Goal: Communication & Community: Answer question/provide support

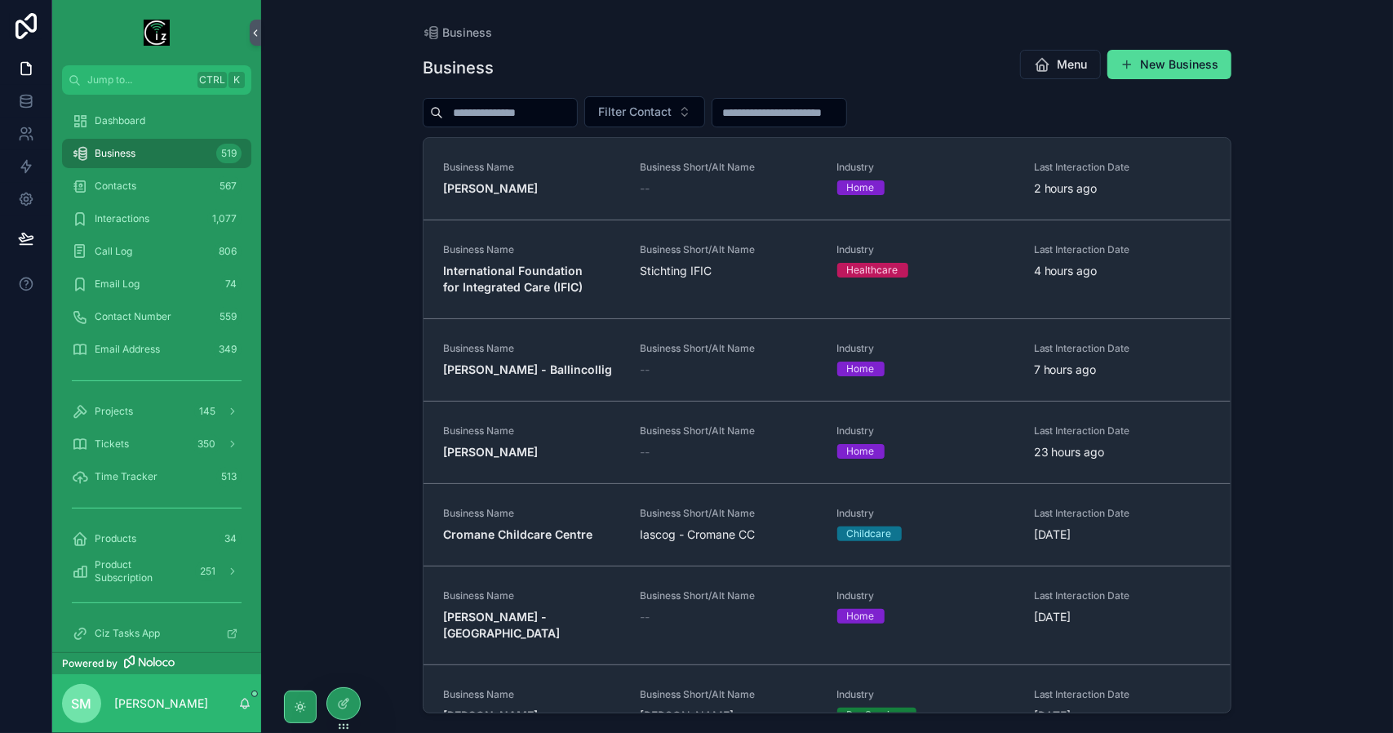
click at [479, 118] on input "scrollable content" at bounding box center [510, 112] width 134 height 23
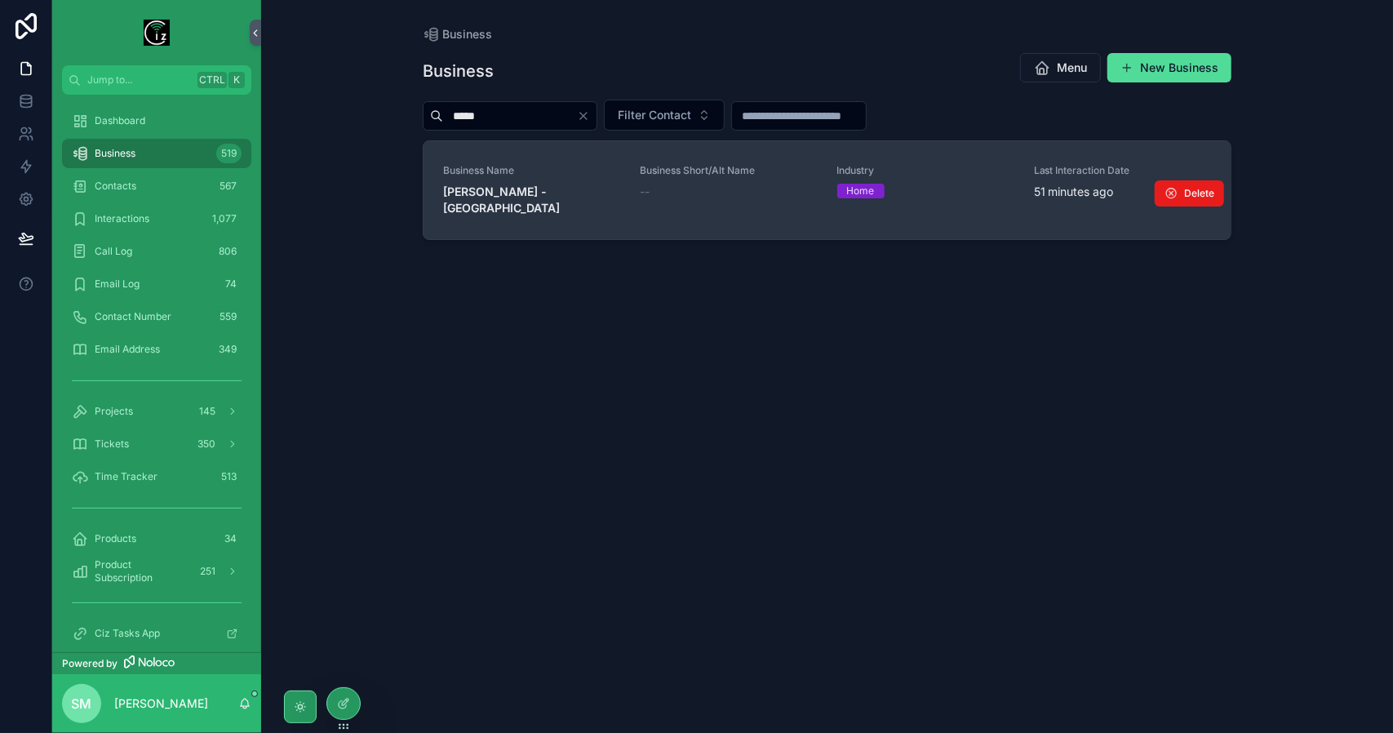
type input "*****"
click at [529, 188] on strong "[PERSON_NAME] - [GEOGRAPHIC_DATA]" at bounding box center [501, 199] width 117 height 30
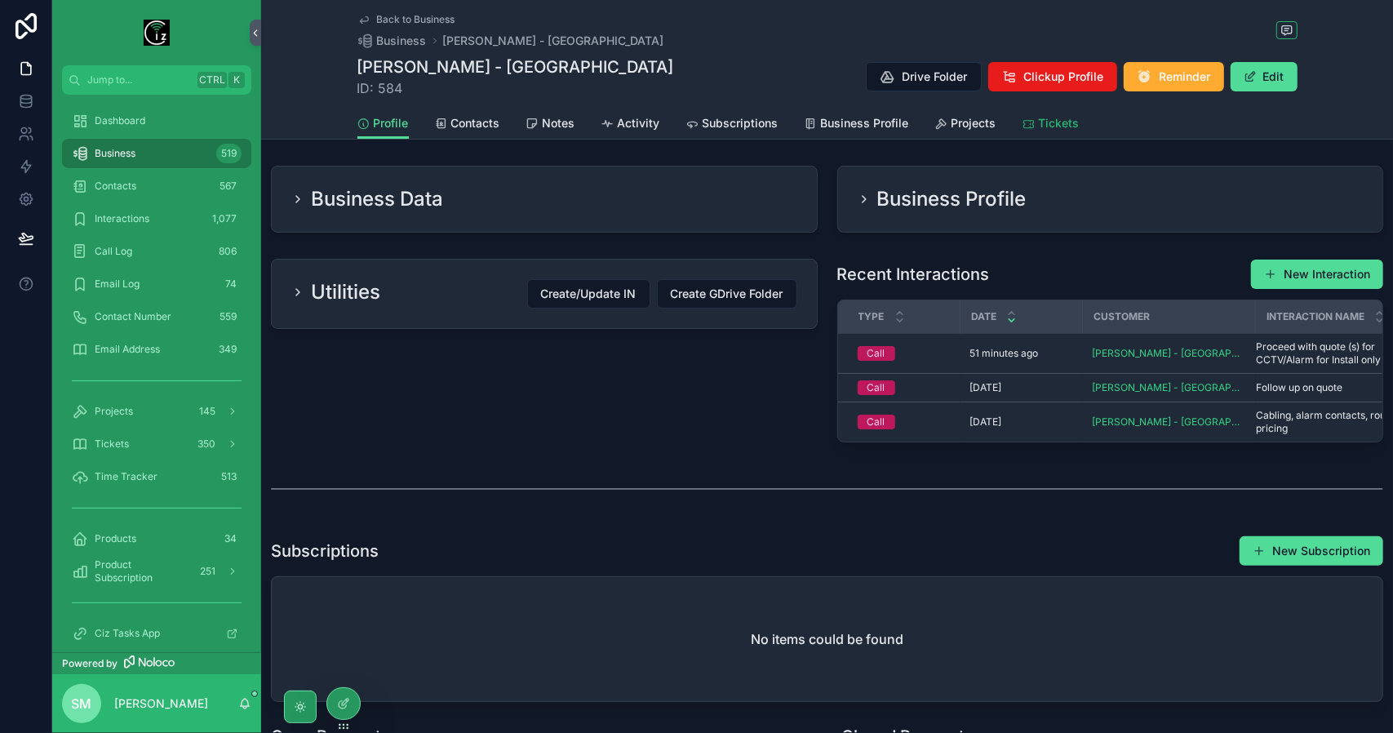
click at [1040, 122] on span "Tickets" at bounding box center [1059, 123] width 41 height 16
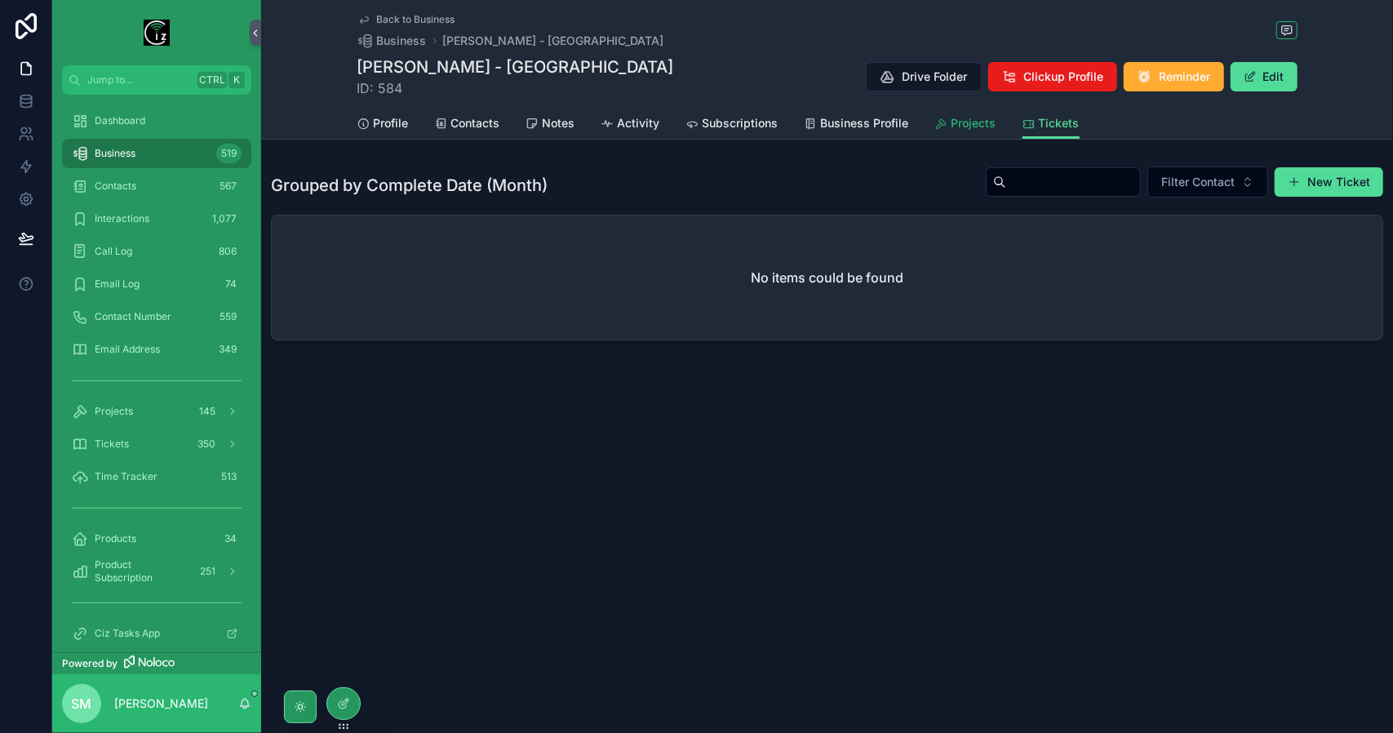
click at [979, 124] on span "Projects" at bounding box center [974, 123] width 45 height 16
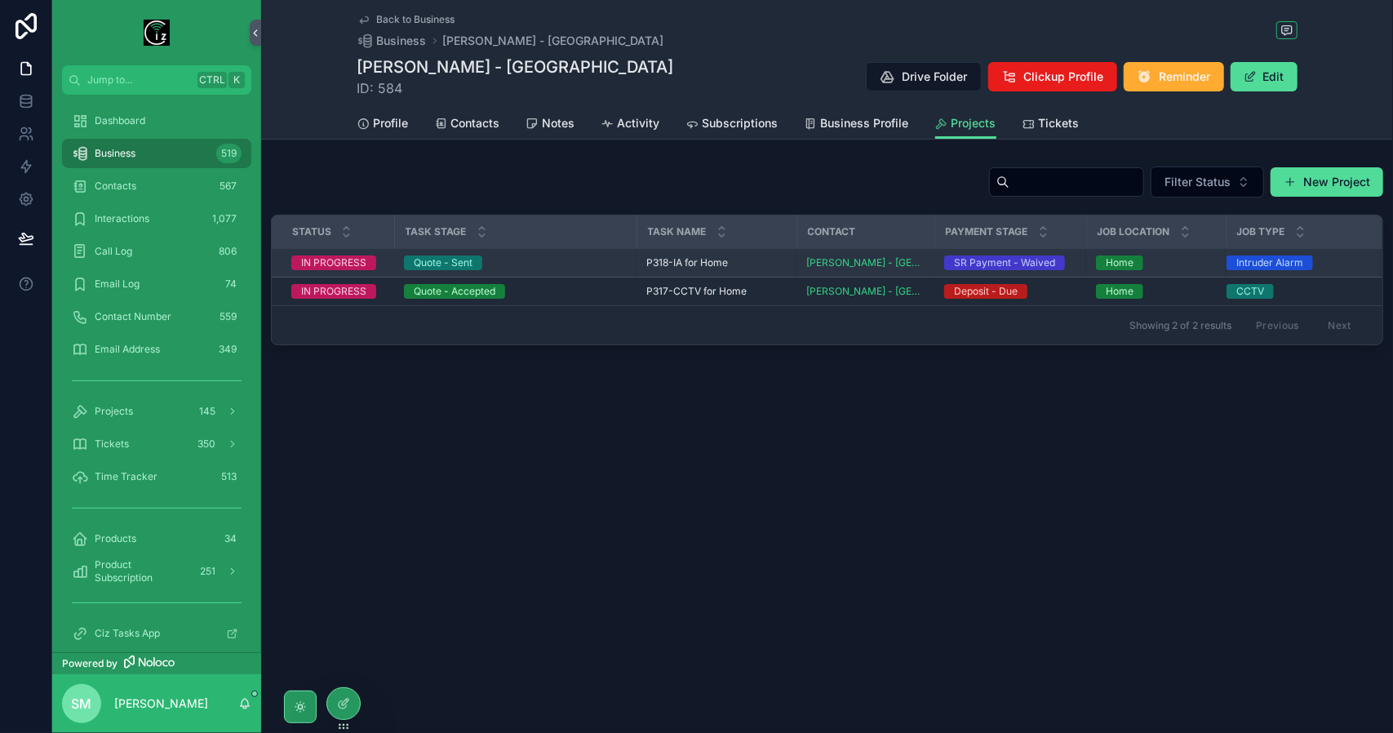
click at [509, 267] on div "Quote - Sent" at bounding box center [515, 262] width 223 height 15
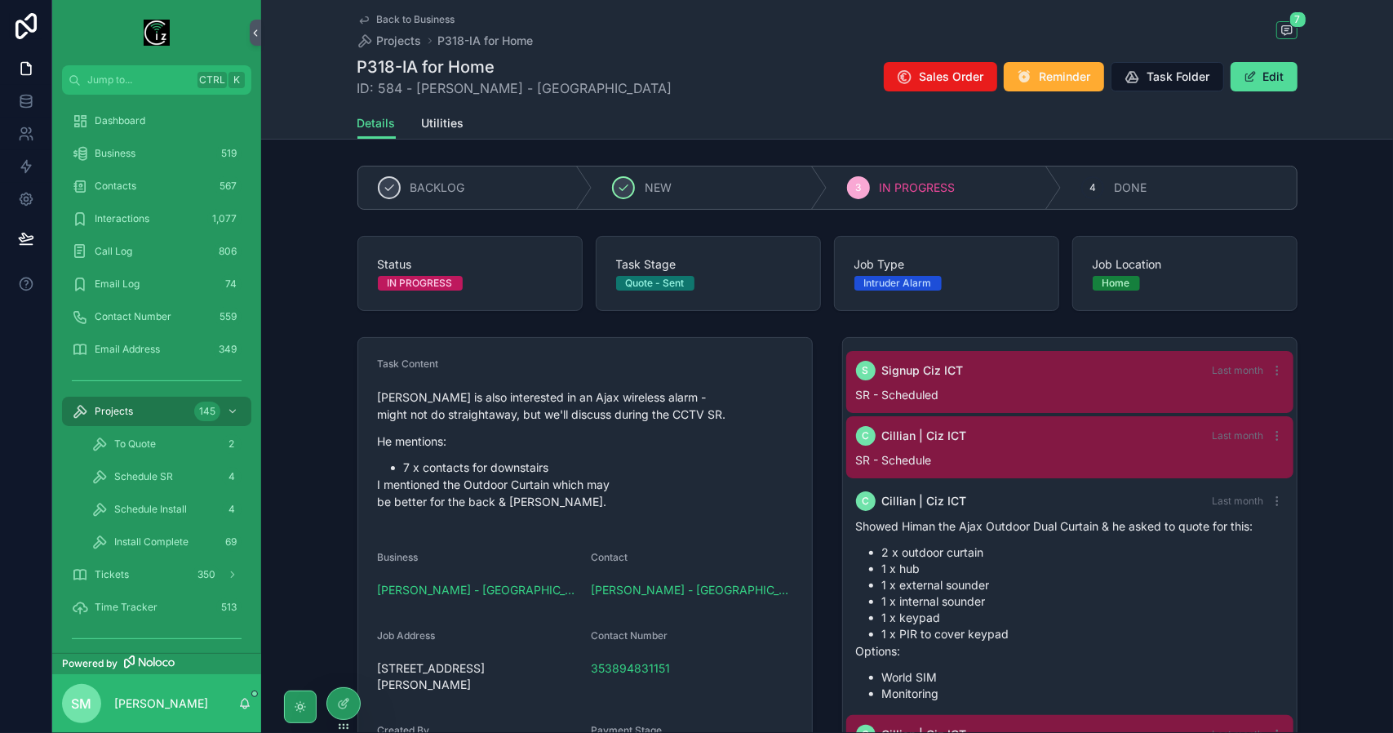
scroll to position [224, 0]
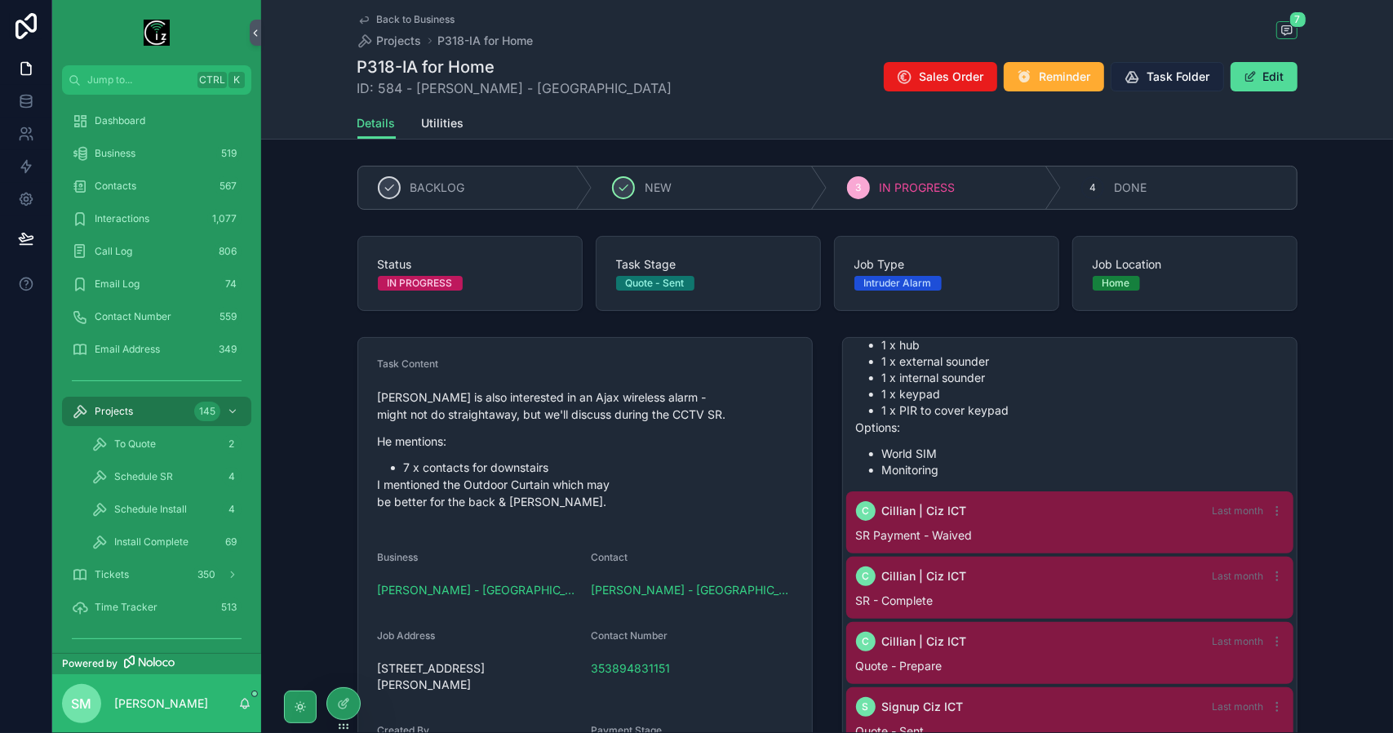
click at [1175, 81] on span "Task Folder" at bounding box center [1179, 77] width 63 height 16
click at [162, 154] on div "Business 519" at bounding box center [157, 153] width 170 height 26
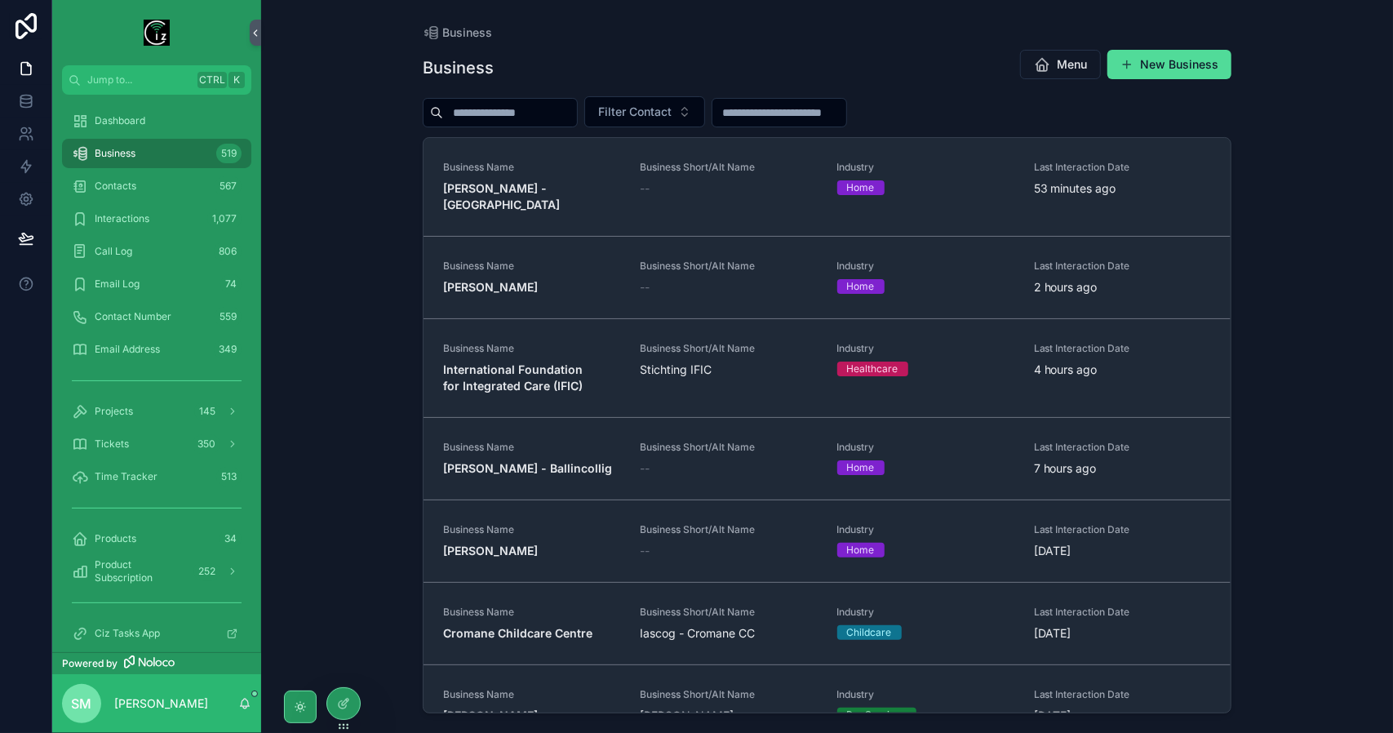
click at [560, 192] on strong "[PERSON_NAME] - [GEOGRAPHIC_DATA]" at bounding box center [501, 196] width 117 height 30
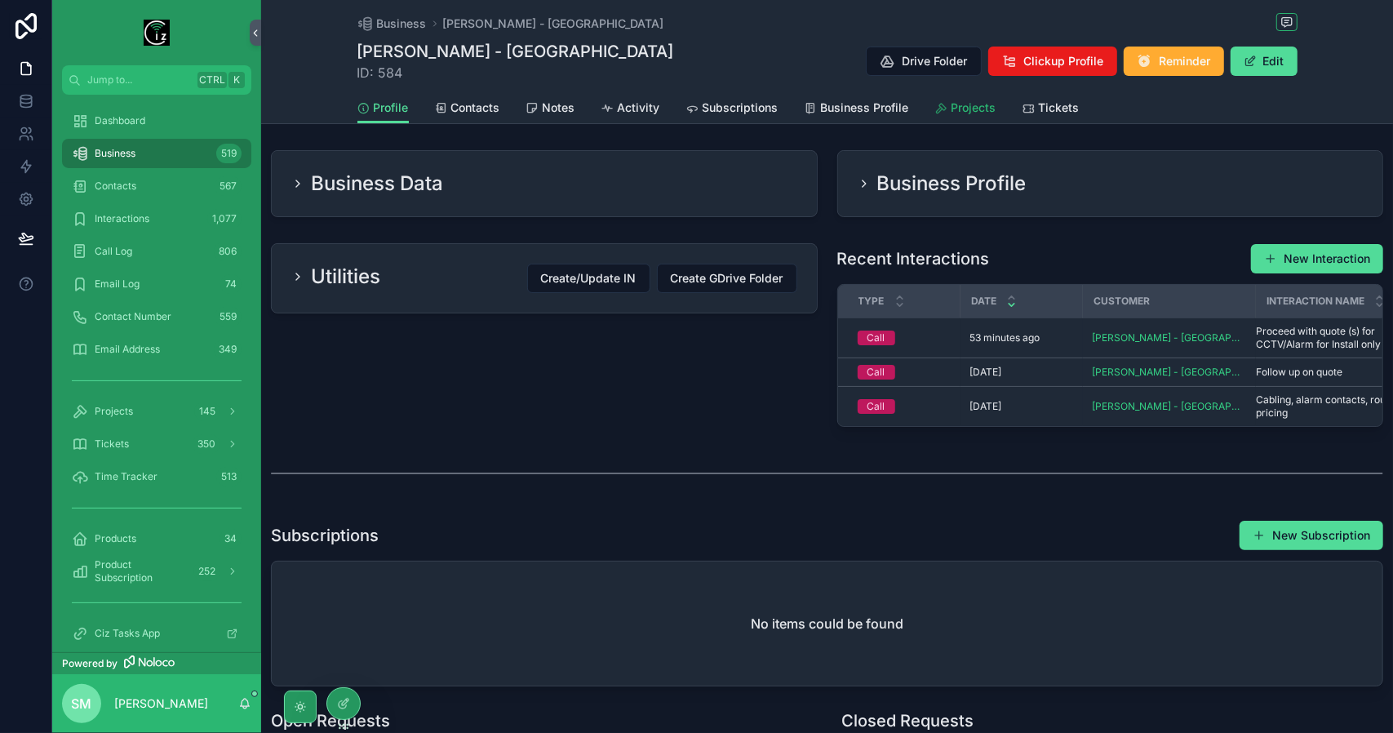
click at [959, 105] on span "Projects" at bounding box center [974, 108] width 45 height 16
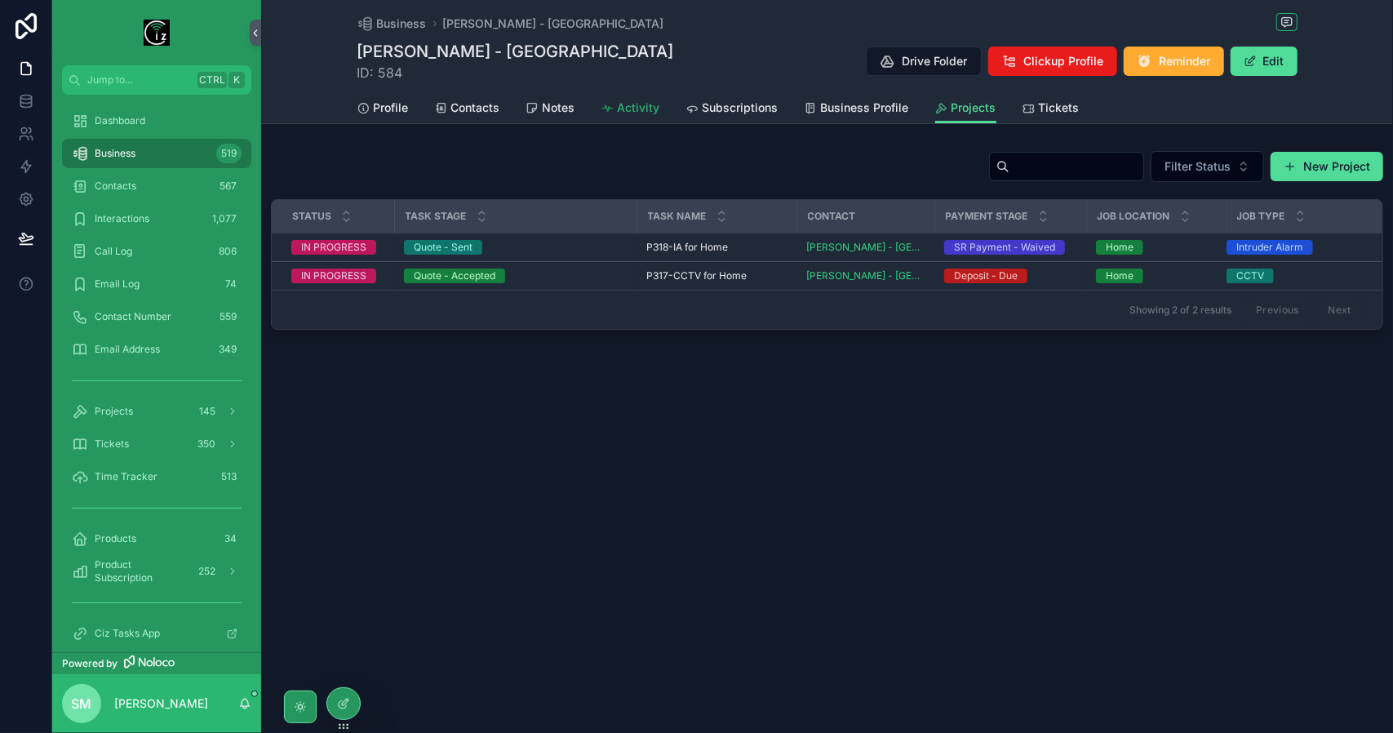
click at [631, 113] on span "Activity" at bounding box center [639, 108] width 42 height 16
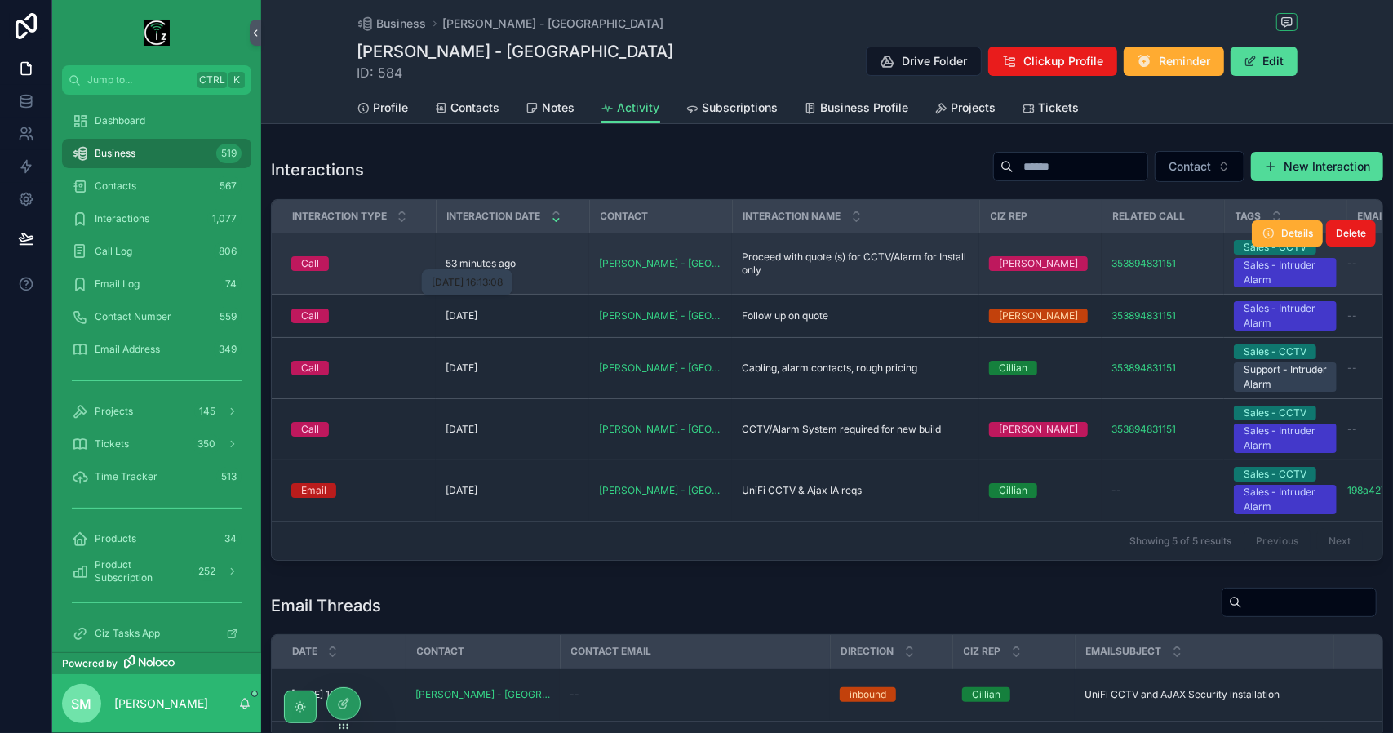
click at [511, 258] on p "53 minutes ago" at bounding box center [481, 263] width 70 height 13
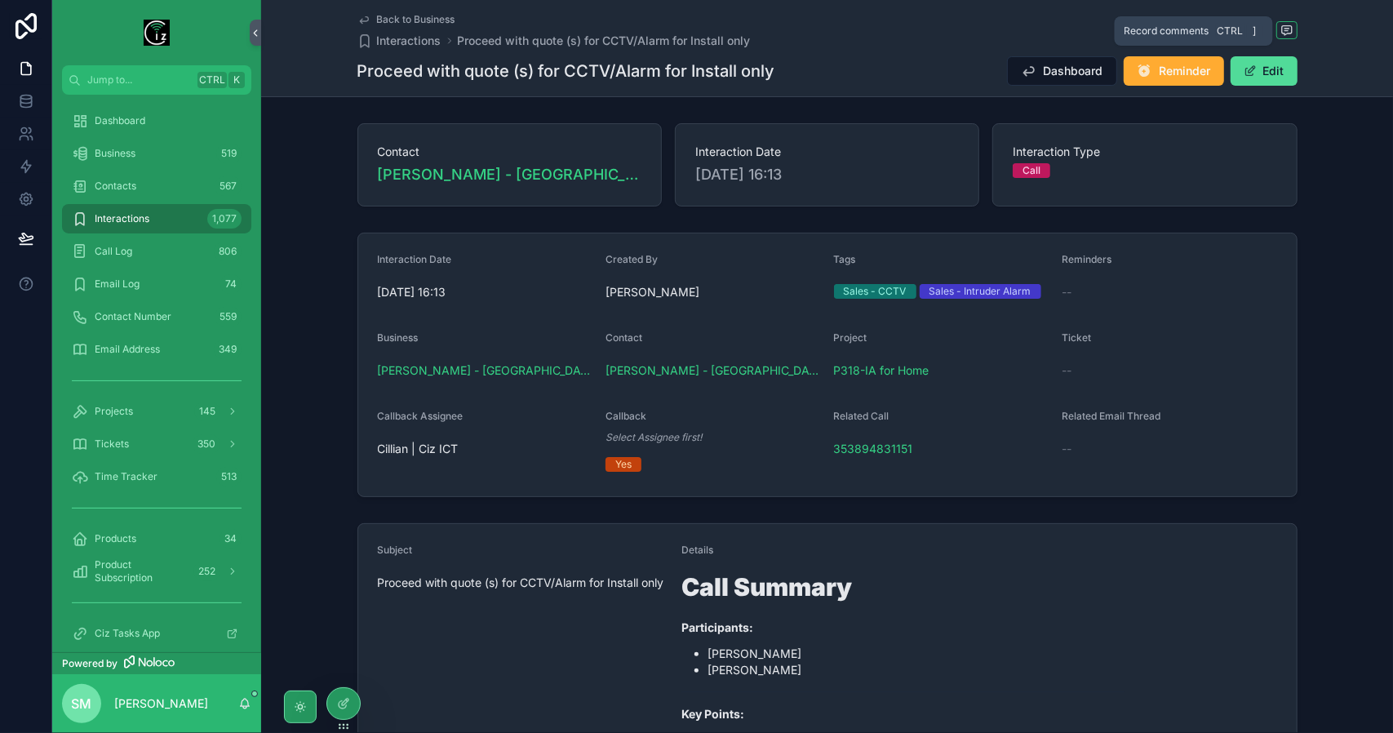
click at [1285, 29] on icon "scrollable content" at bounding box center [1287, 30] width 13 height 13
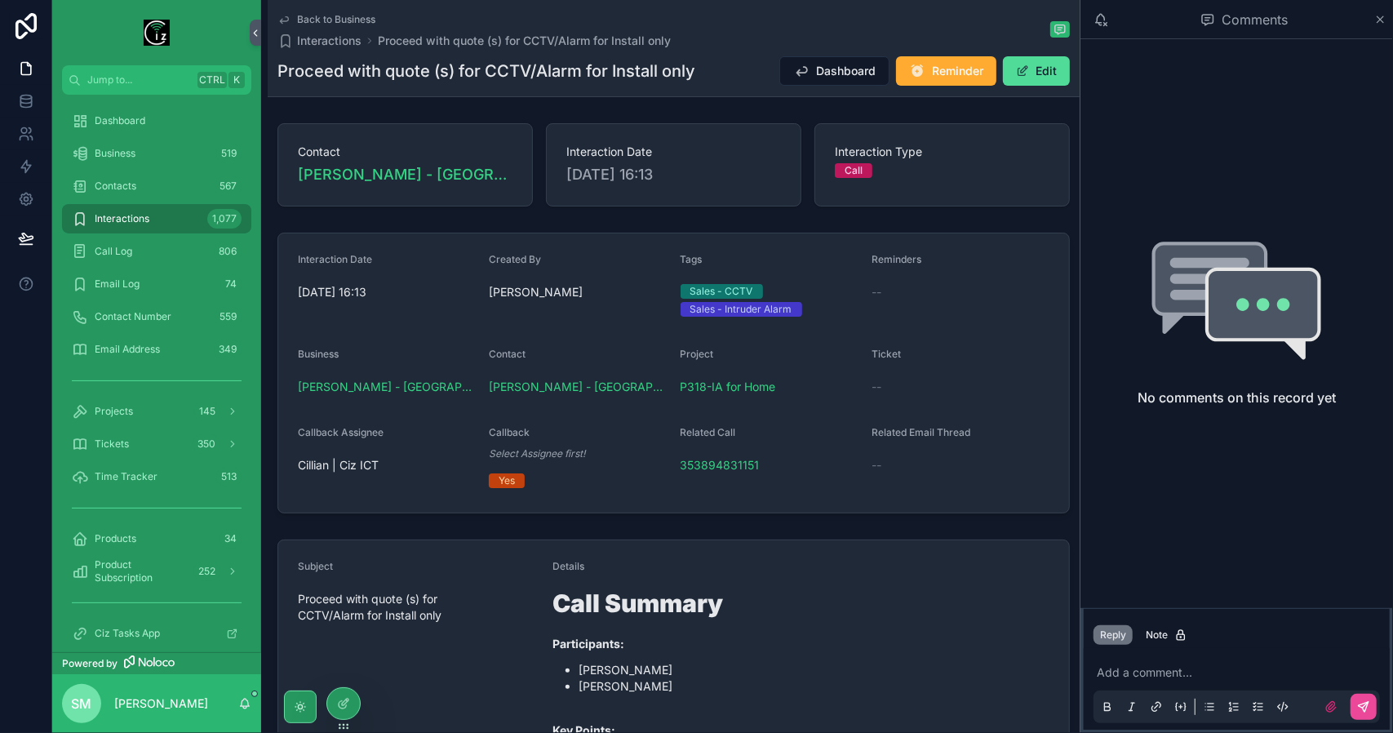
click at [1123, 676] on p "scrollable content" at bounding box center [1240, 672] width 286 height 16
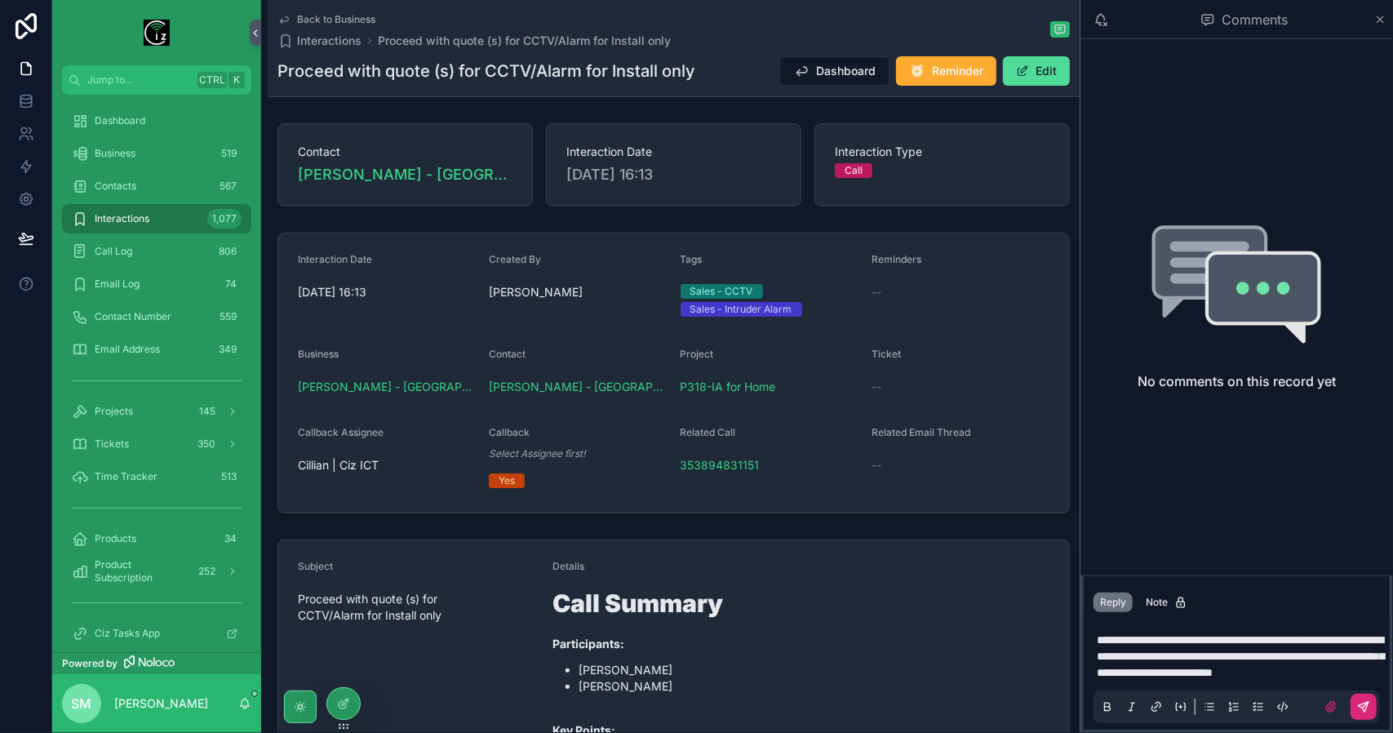
click at [1363, 705] on icon "scrollable content" at bounding box center [1363, 706] width 13 height 13
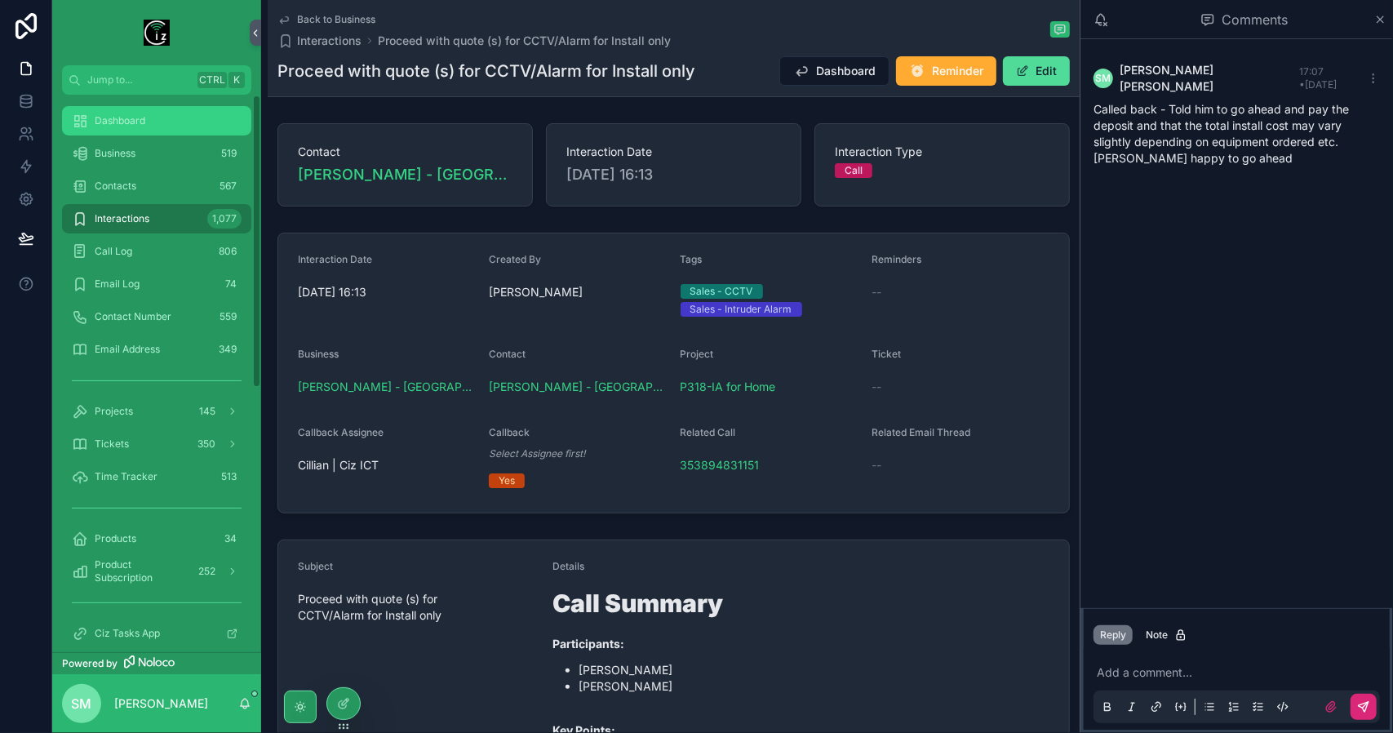
drag, startPoint x: 175, startPoint y: 127, endPoint x: 194, endPoint y: 132, distance: 19.4
click at [175, 127] on div "Dashboard" at bounding box center [157, 121] width 170 height 26
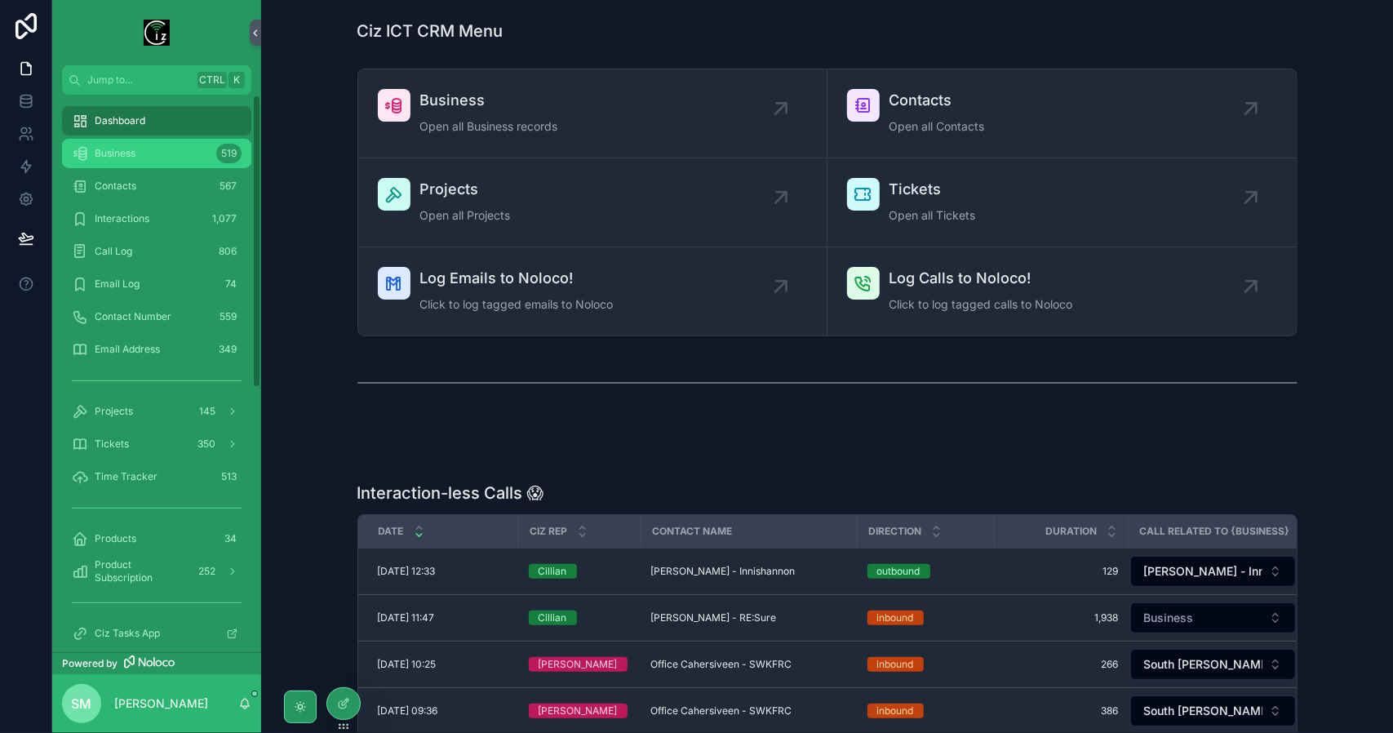
click at [132, 147] on span "Business" at bounding box center [115, 153] width 41 height 13
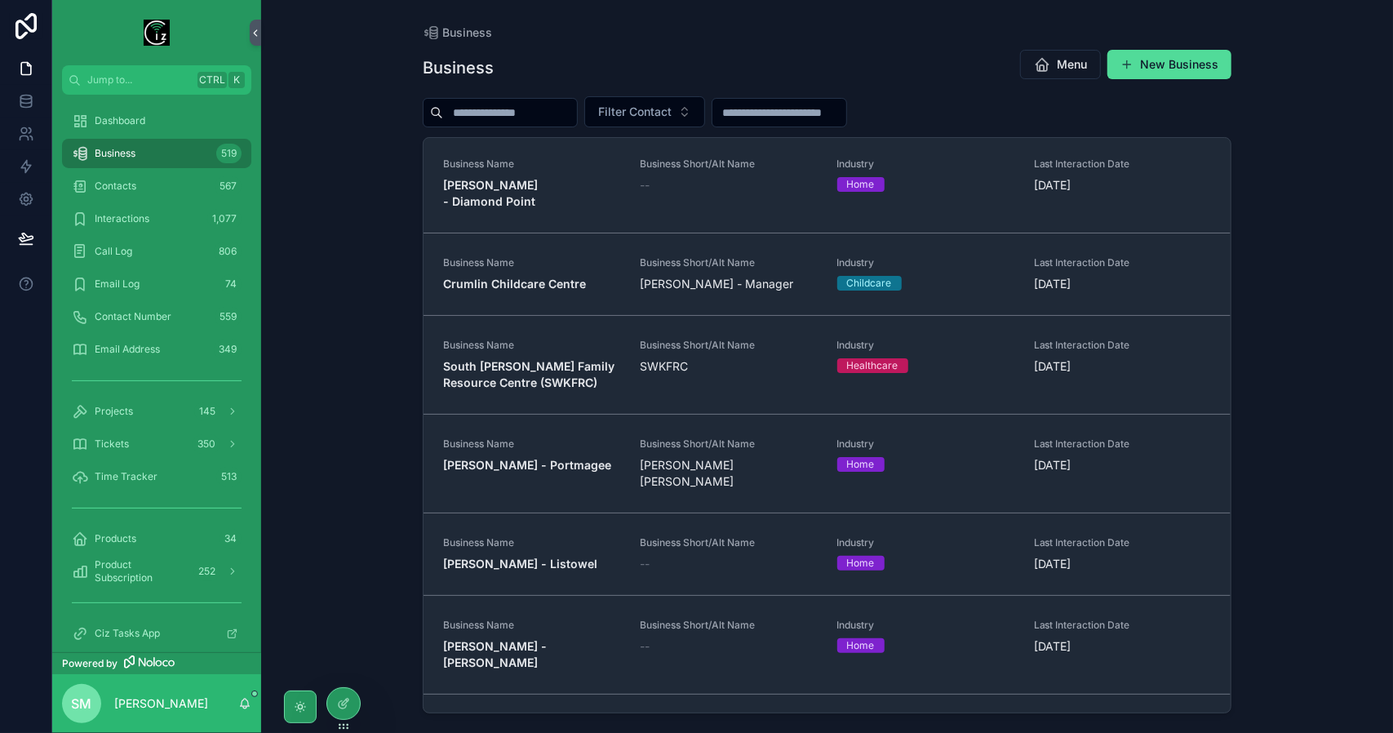
scroll to position [1469, 0]
